Goal: Navigation & Orientation: Find specific page/section

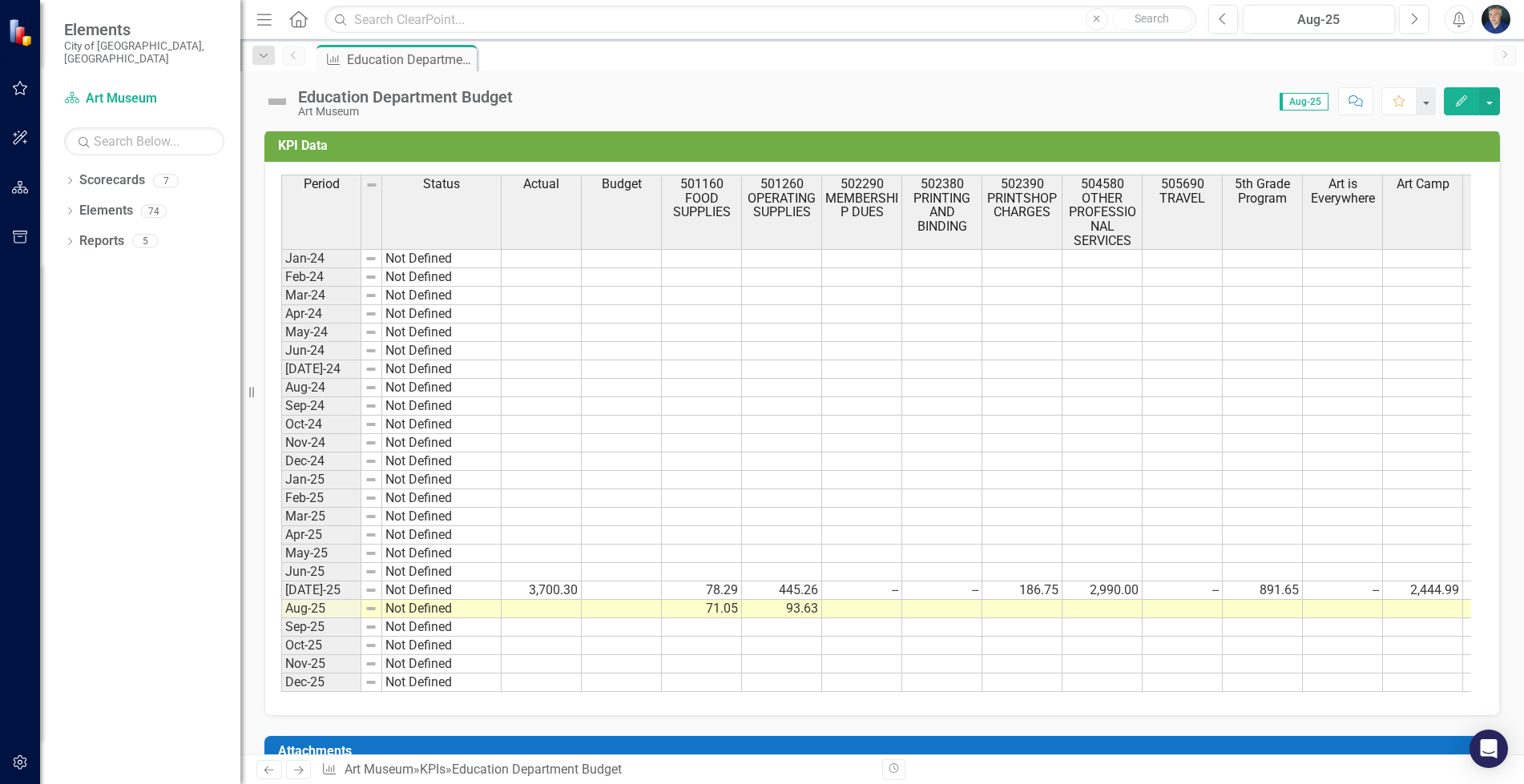
scroll to position [612, 0]
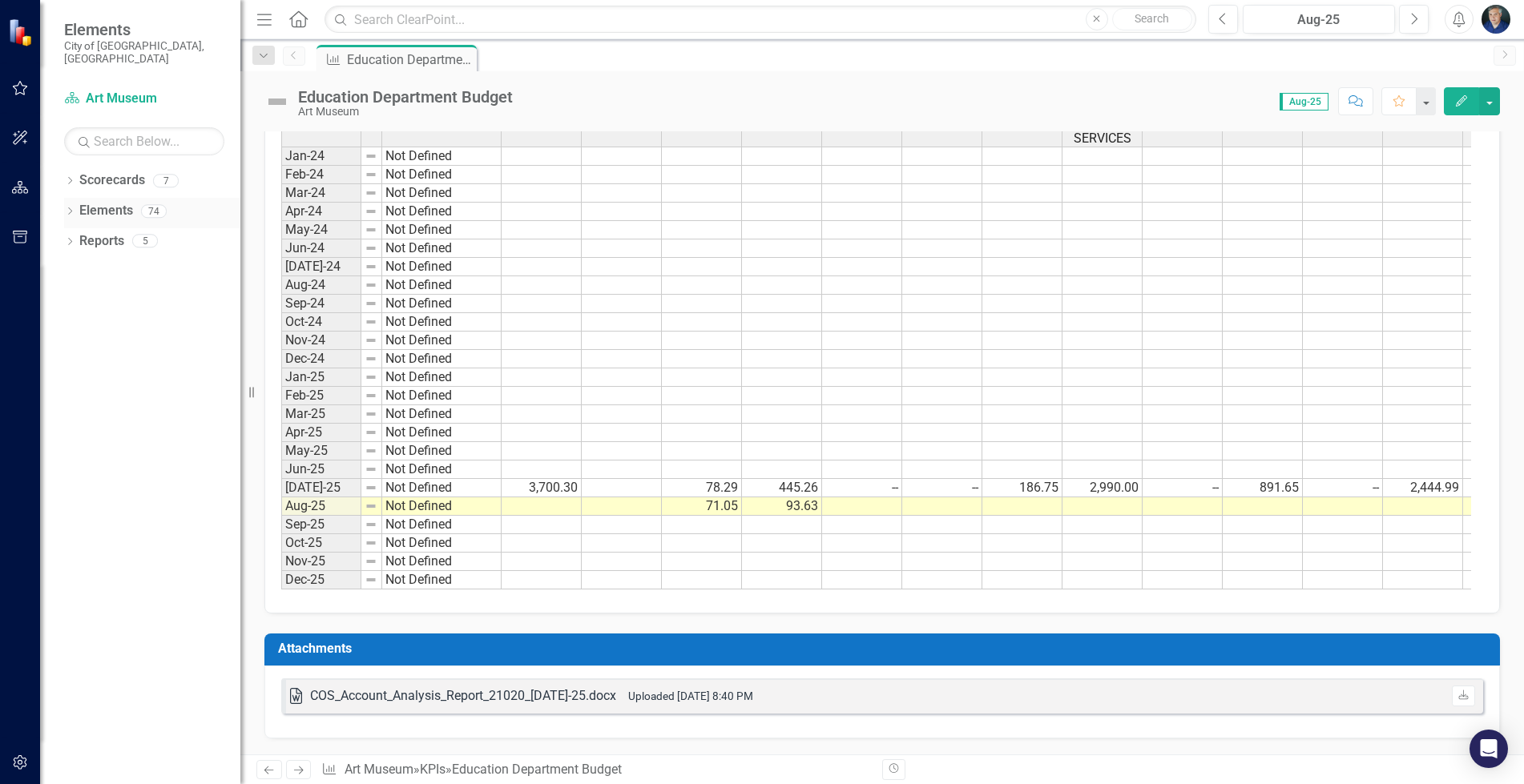
click at [110, 202] on link "Elements" at bounding box center [106, 211] width 53 height 18
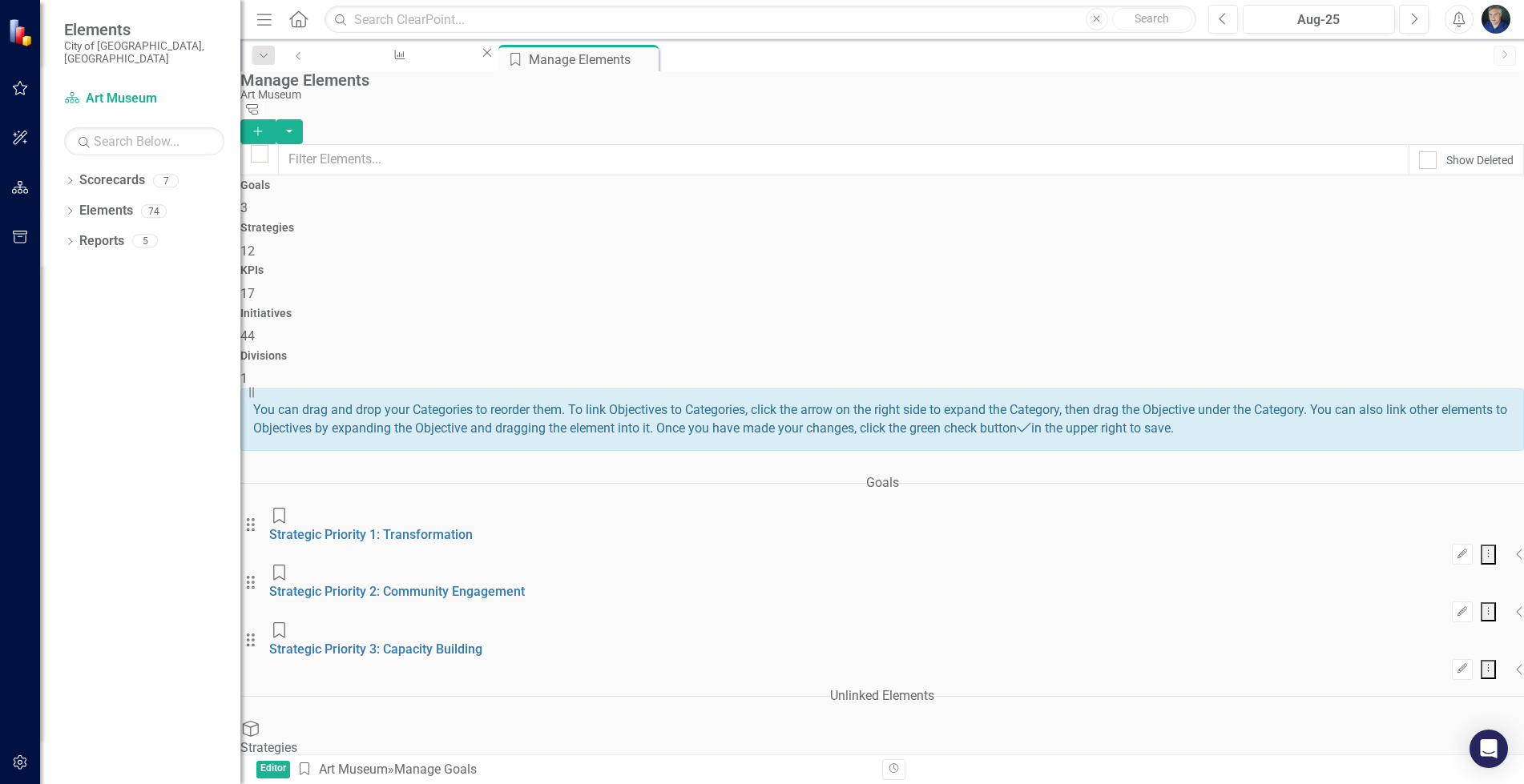
click at [1516, 548] on icon "Collapse" at bounding box center [1520, 554] width 8 height 13
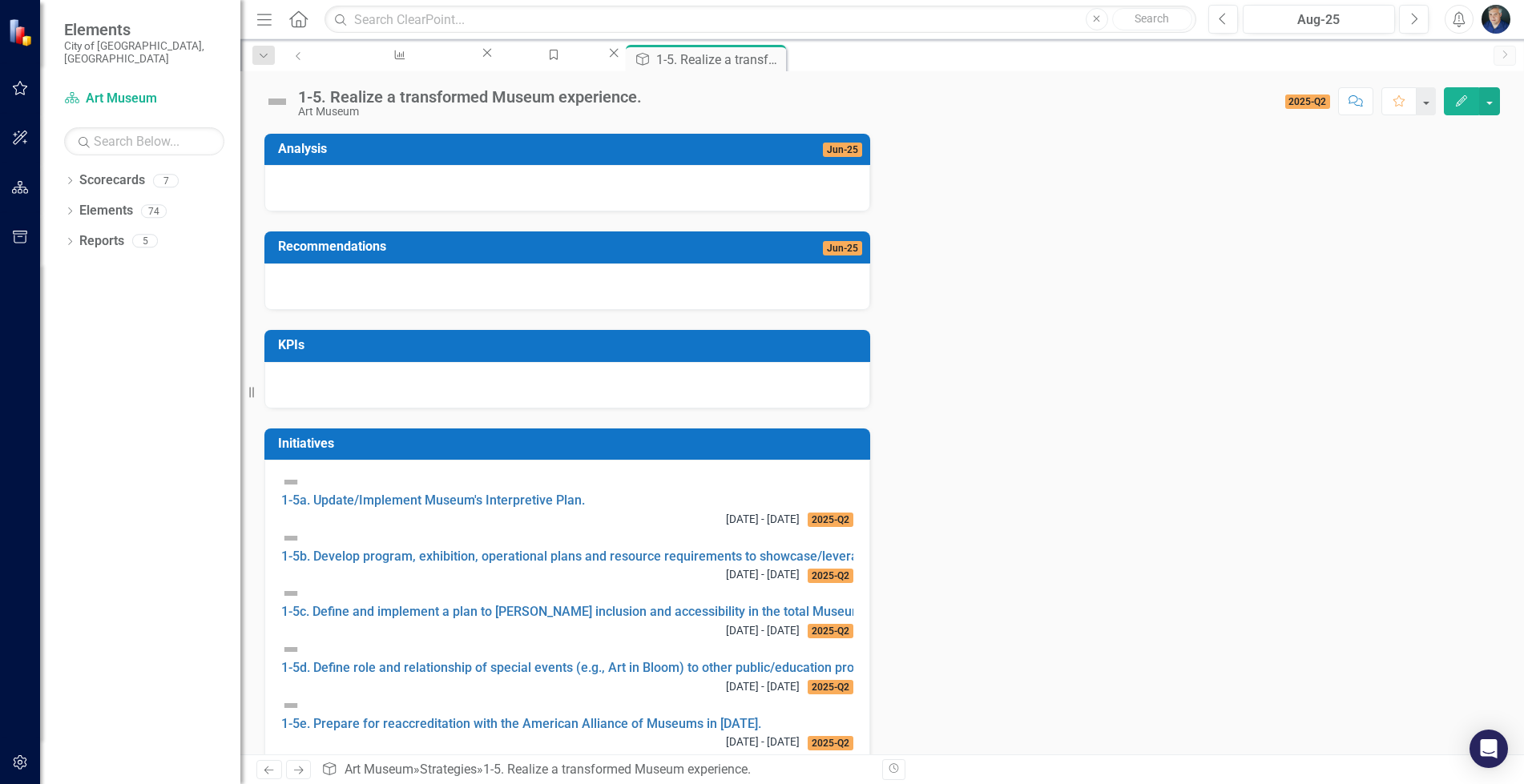
scroll to position [309, 0]
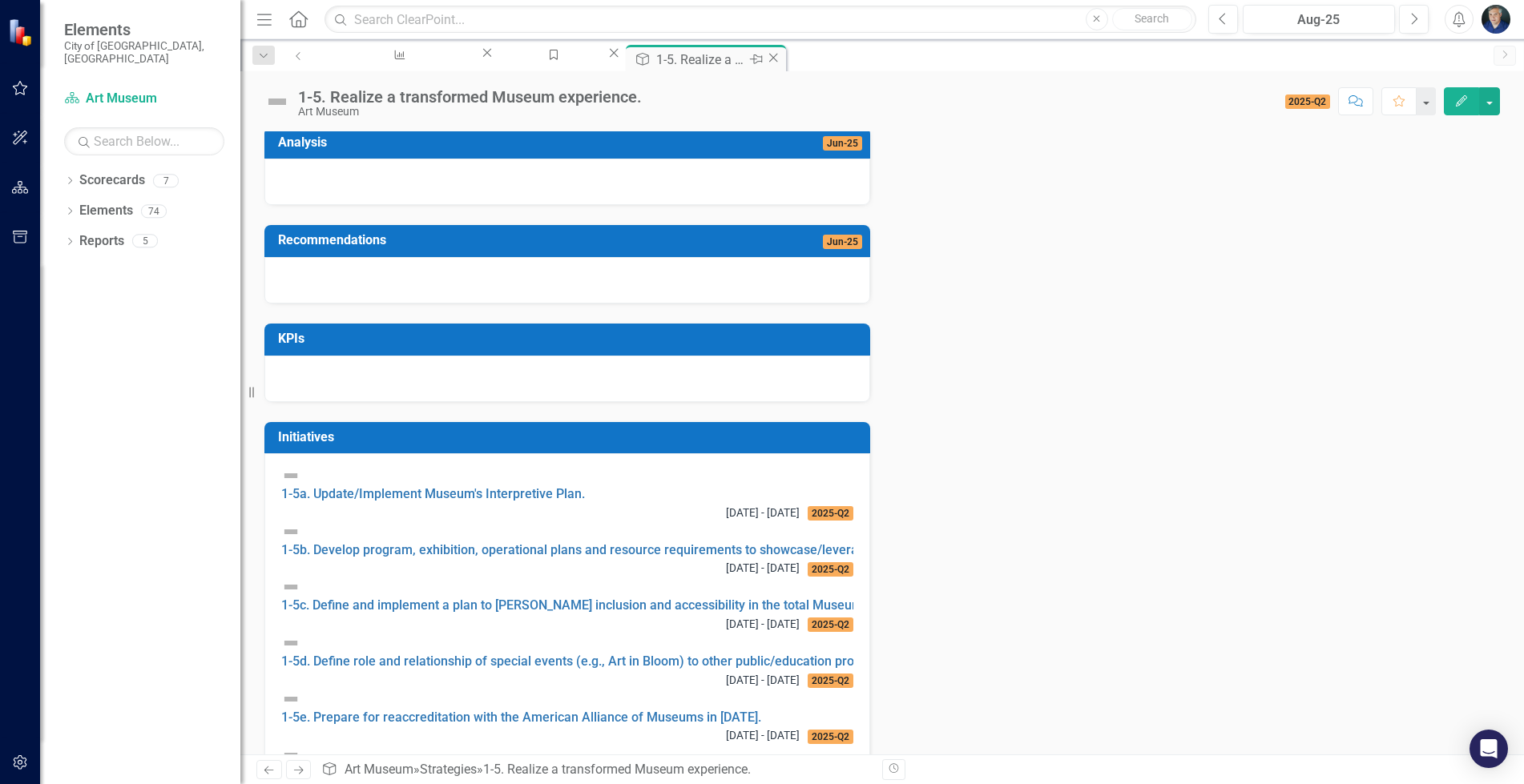
click at [781, 61] on icon "Close" at bounding box center [773, 57] width 16 height 13
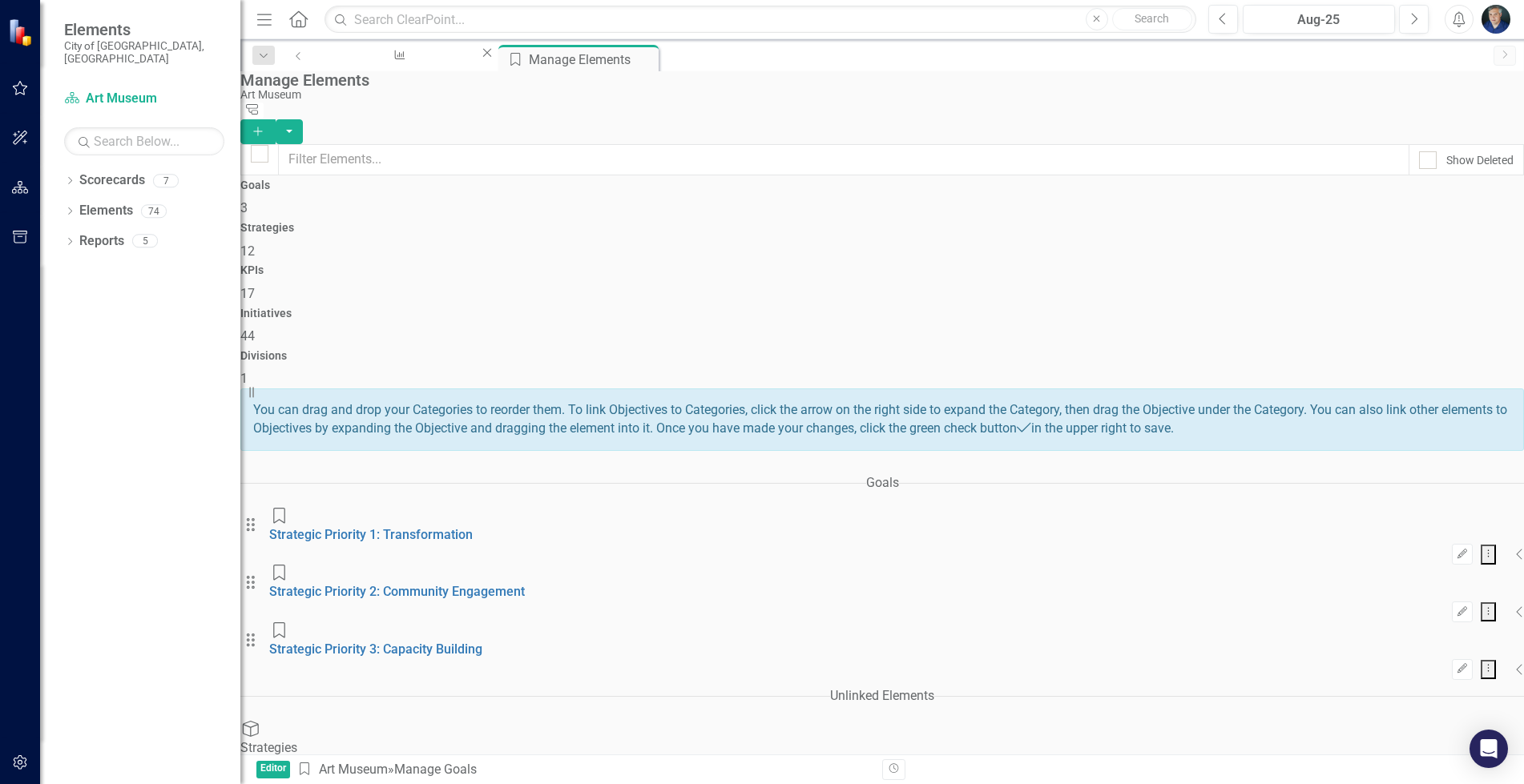
click at [1516, 548] on icon "Collapse" at bounding box center [1520, 554] width 8 height 13
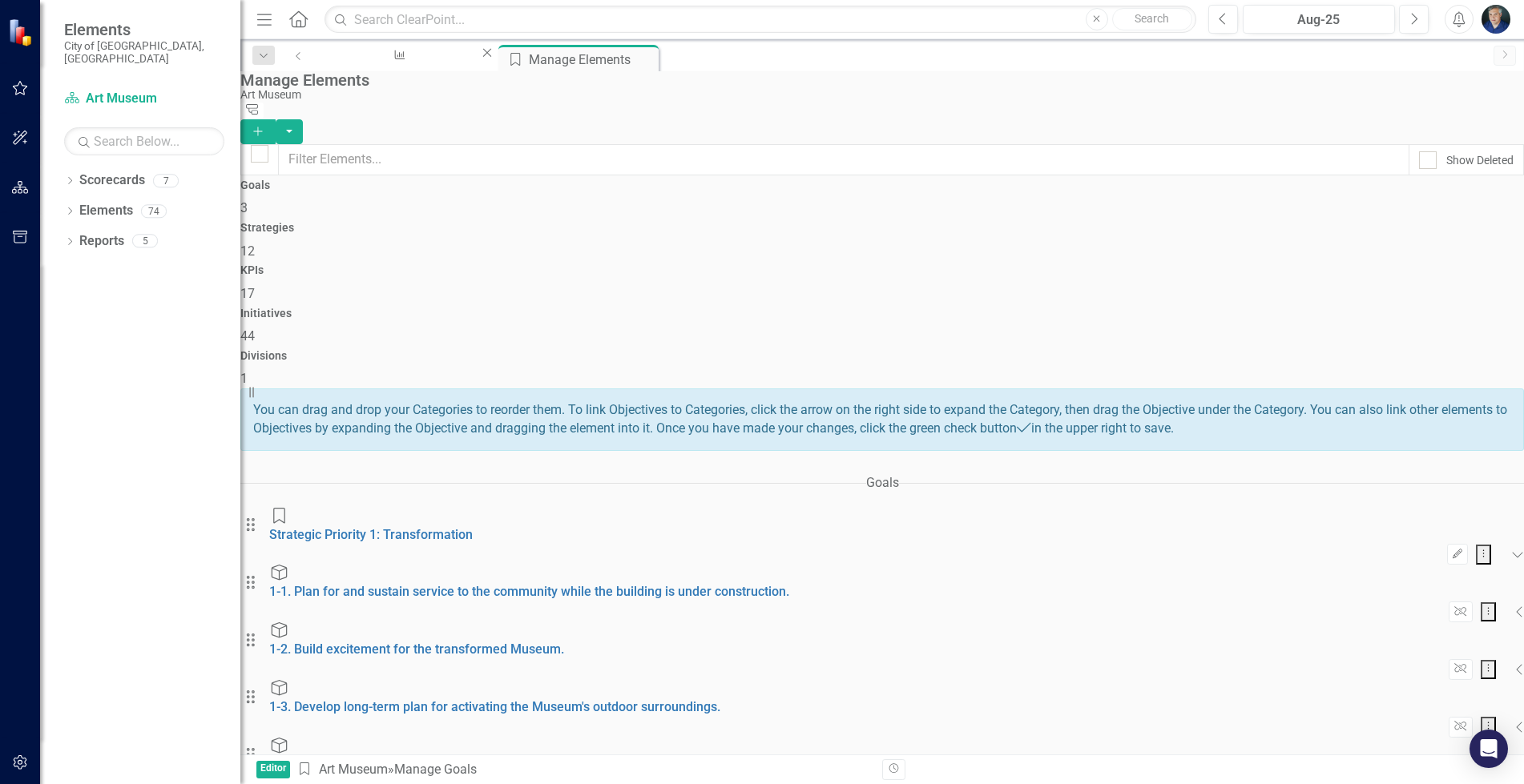
click at [506, 757] on link "1-4. Realize the comprehensive site plan." at bounding box center [388, 764] width 236 height 16
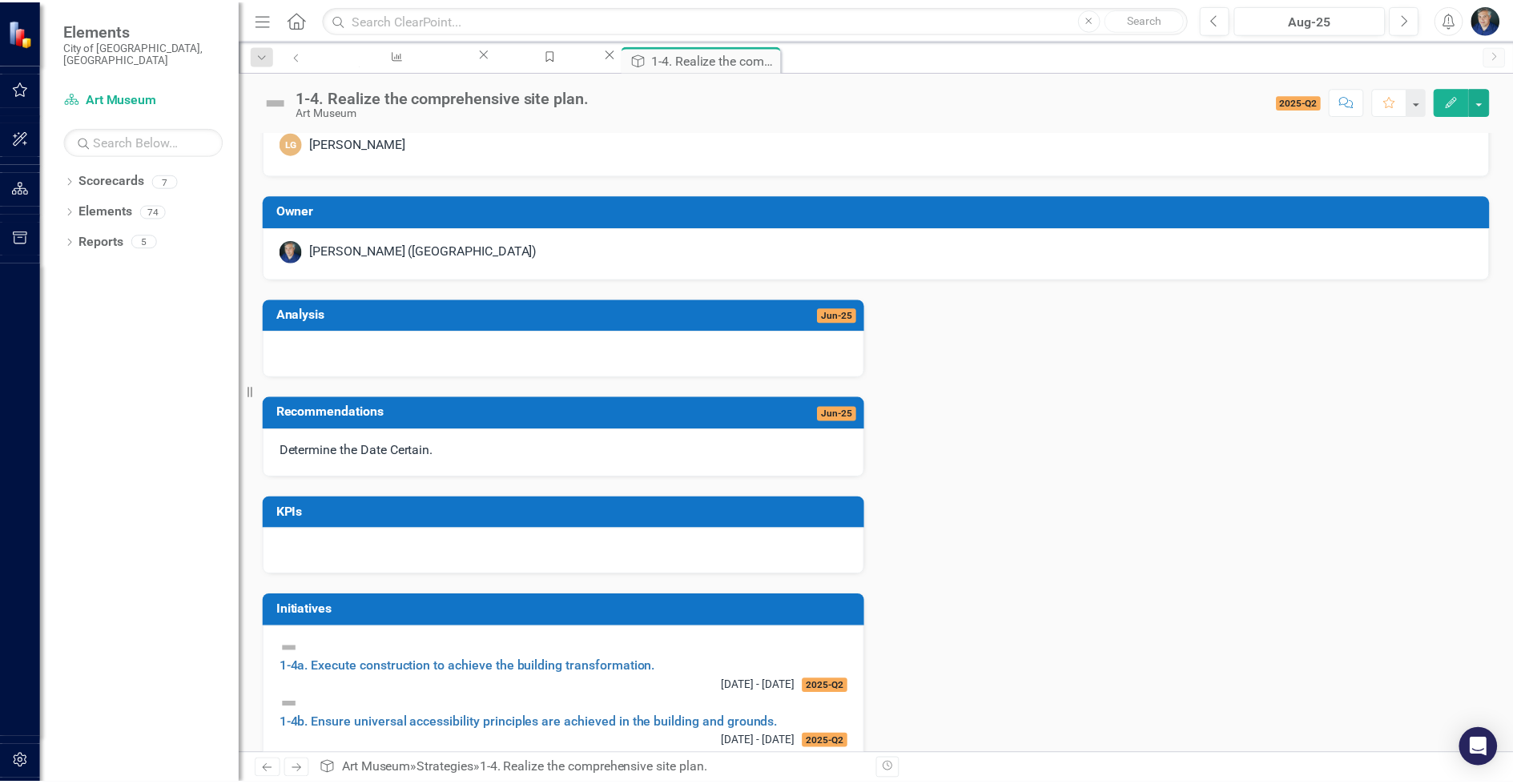
scroll to position [218, 0]
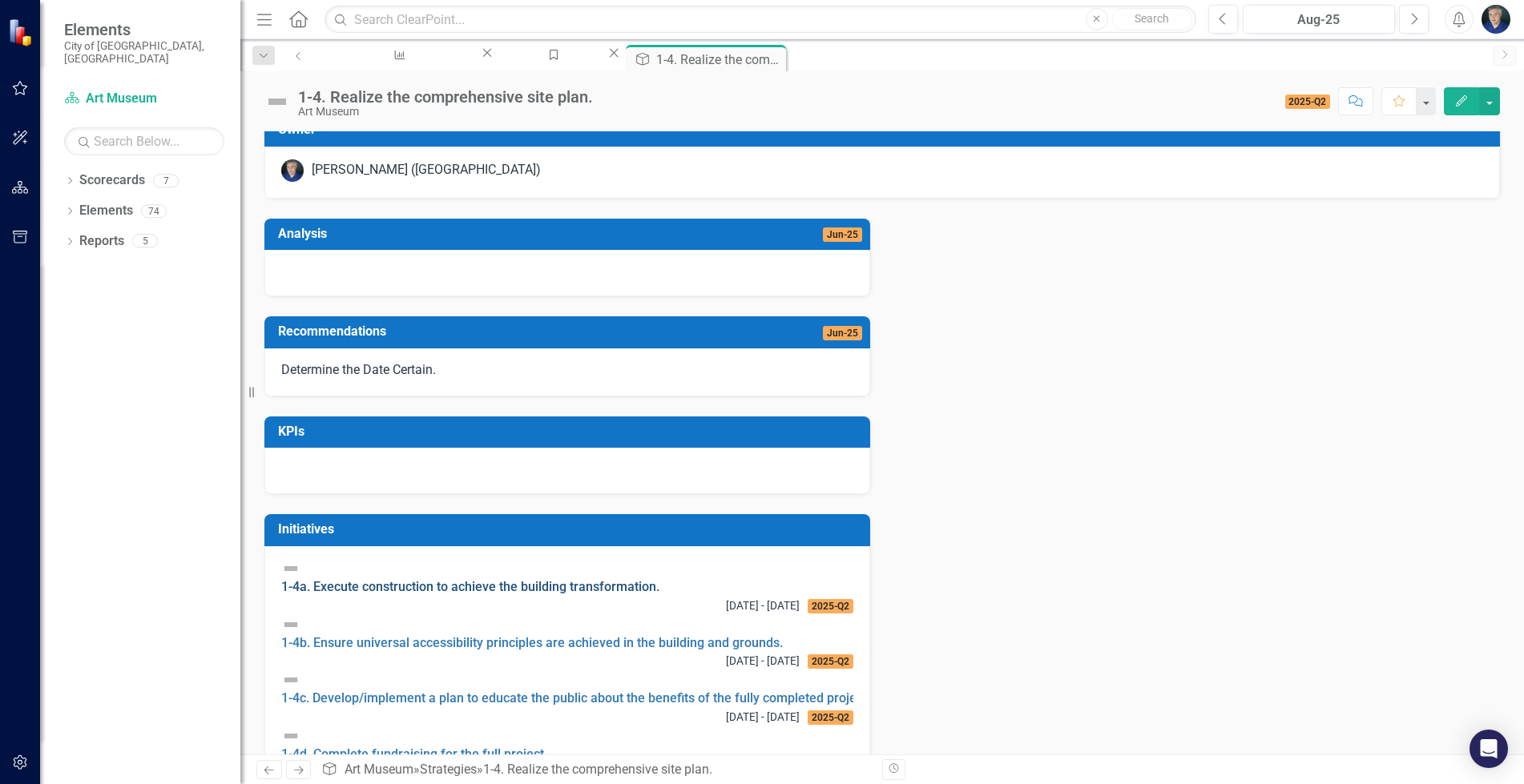
click at [595, 590] on link "1-4a. Execute construction to achieve the building transformation." at bounding box center [471, 587] width 379 height 16
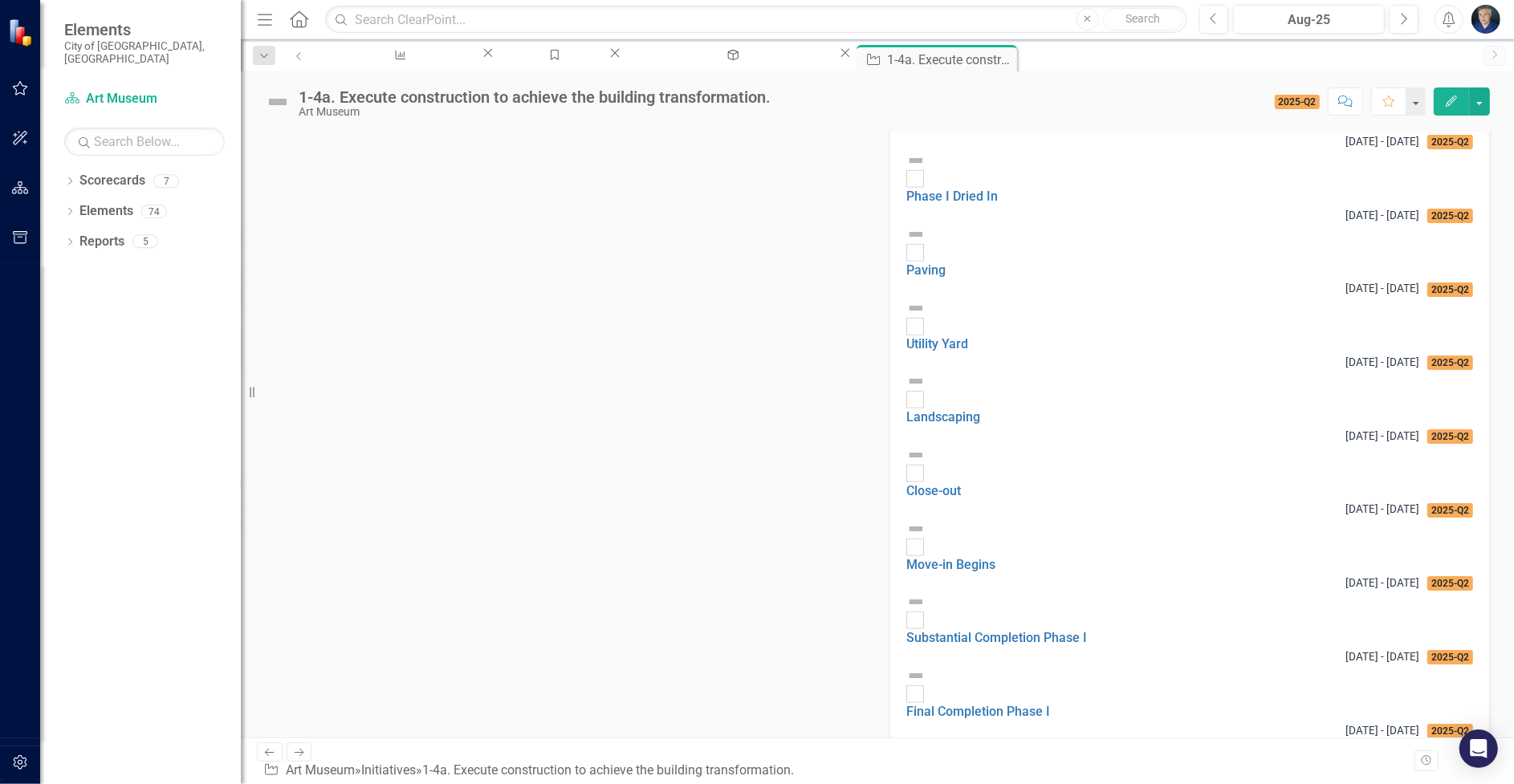
scroll to position [1510, 0]
